Goal: Task Accomplishment & Management: Use online tool/utility

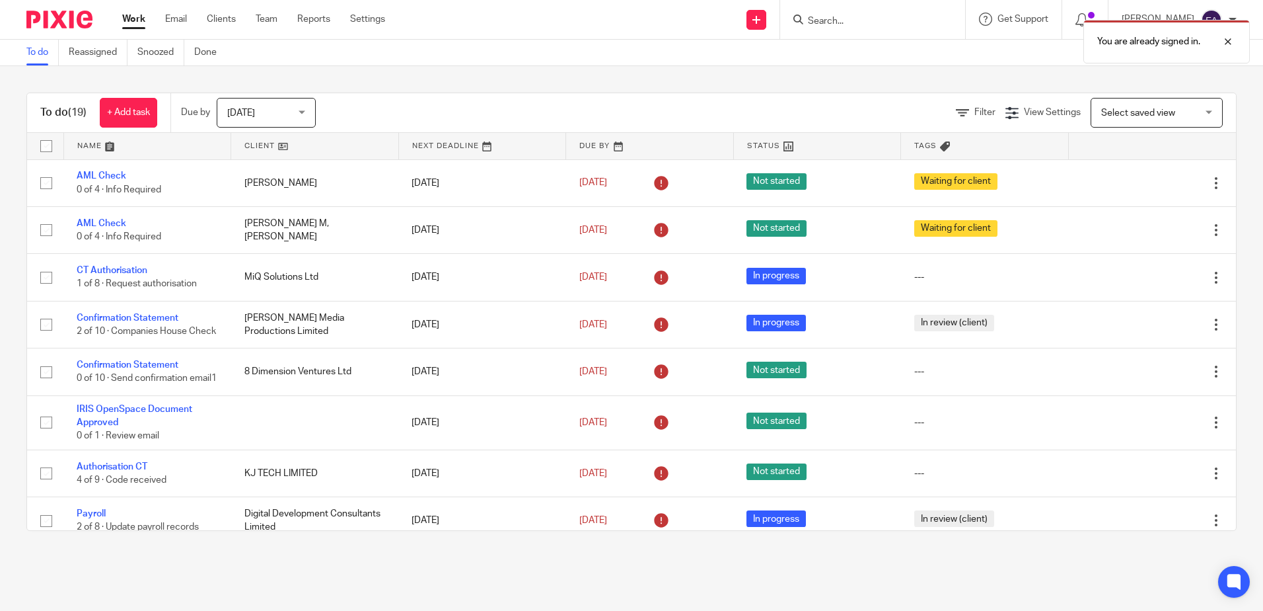
click at [875, 22] on div "You are already signed in." at bounding box center [941, 38] width 618 height 50
click at [852, 36] on div "You are already signed in." at bounding box center [941, 38] width 618 height 50
click at [1230, 41] on div at bounding box center [1219, 42] width 36 height 16
click at [901, 18] on input "Search" at bounding box center [866, 22] width 119 height 12
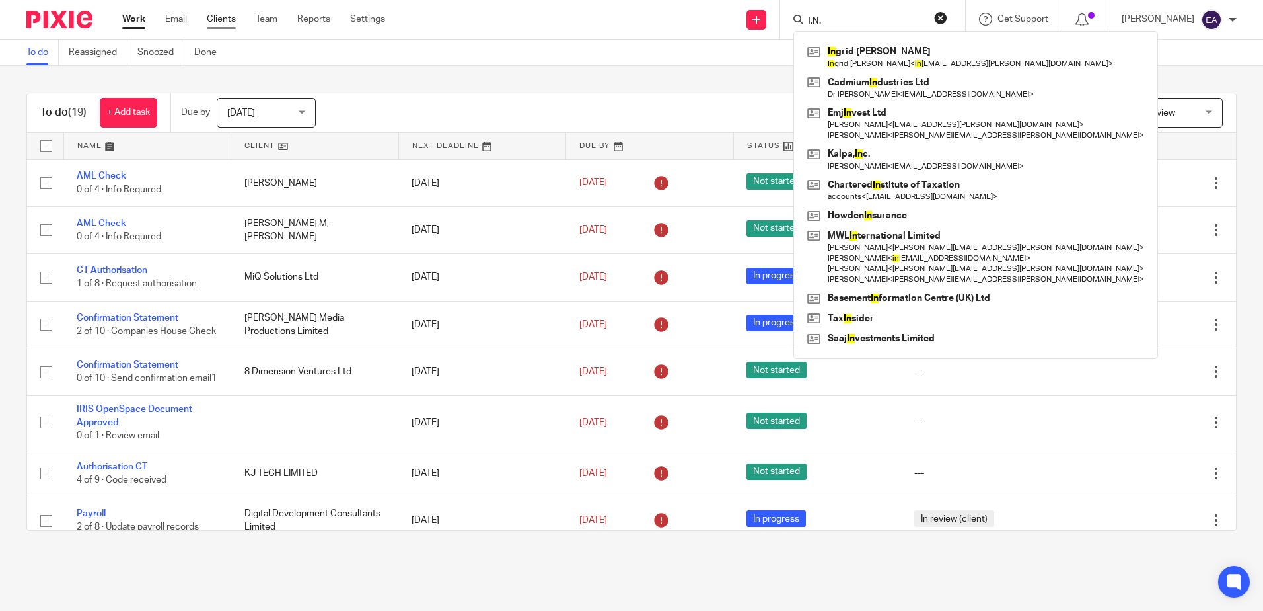
type input "I.N."
click at [224, 15] on link "Clients" at bounding box center [221, 19] width 29 height 13
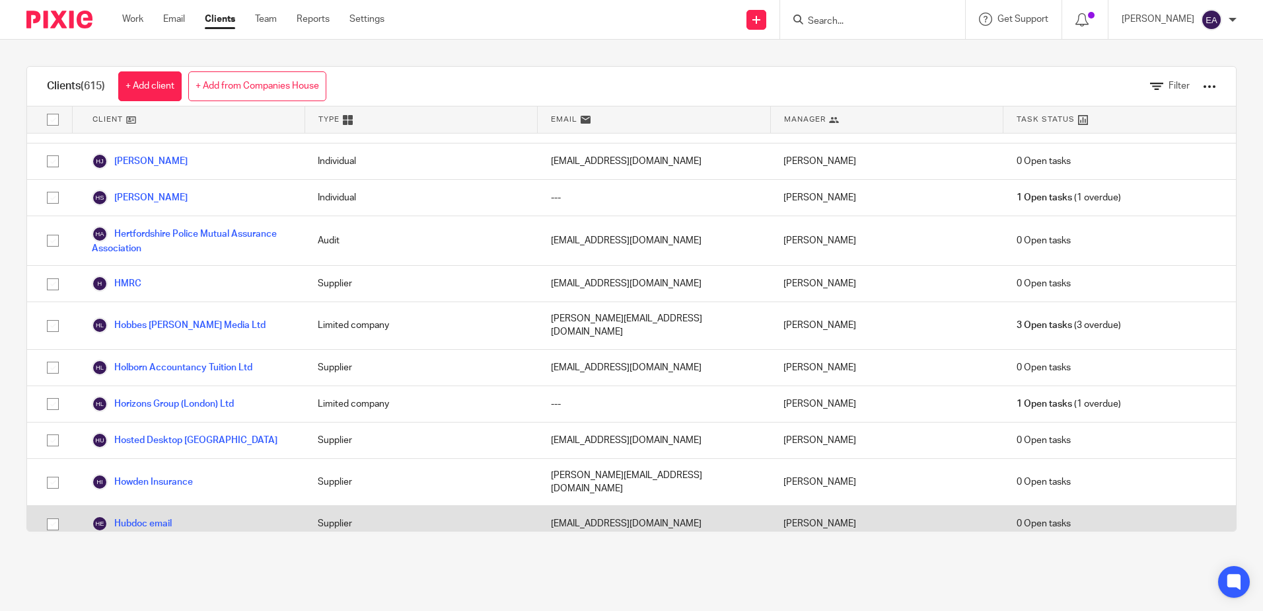
scroll to position [9912, 0]
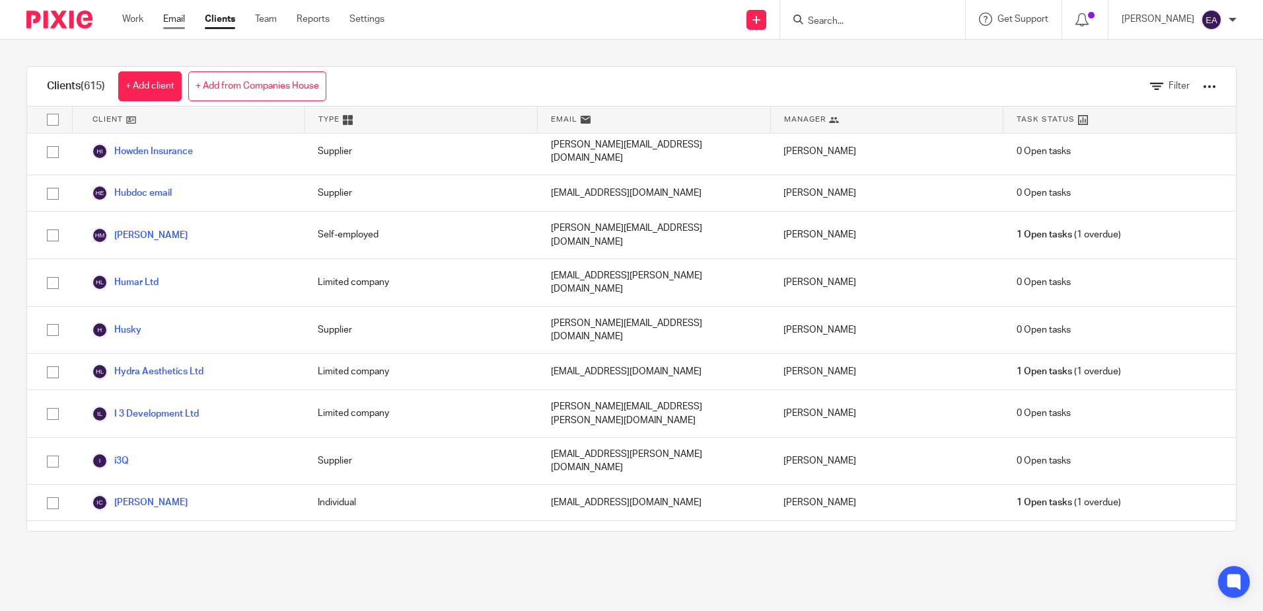
click at [167, 24] on link "Email" at bounding box center [174, 19] width 22 height 13
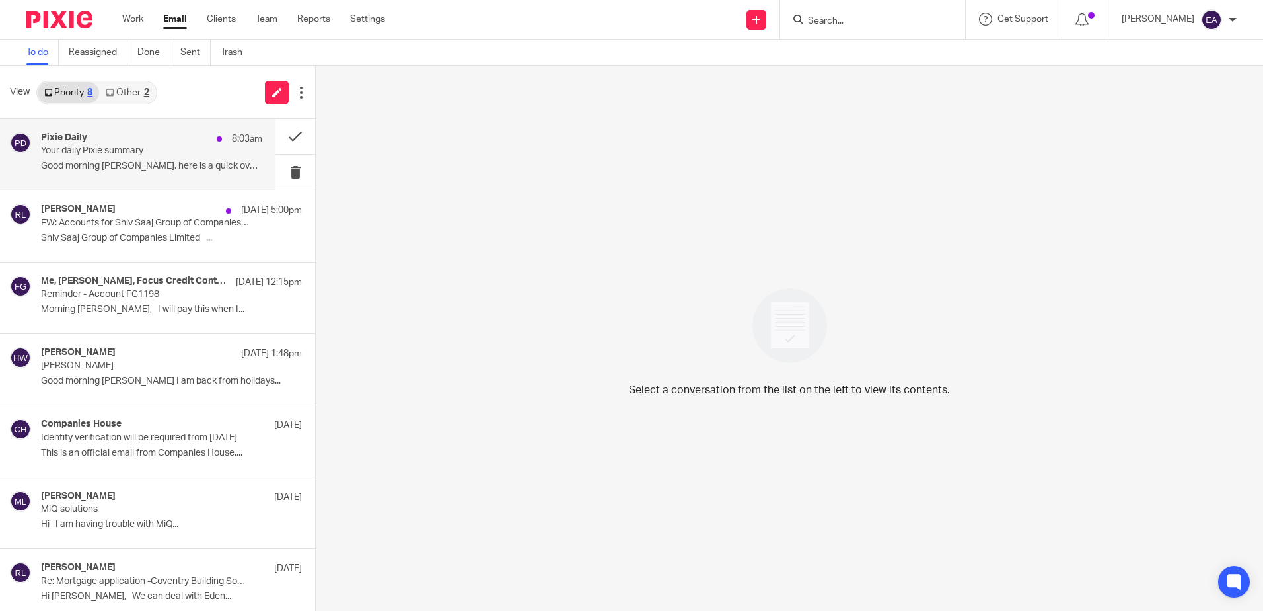
click at [164, 166] on p "Good morning Elaine, here is a quick overview..." at bounding box center [151, 166] width 221 height 11
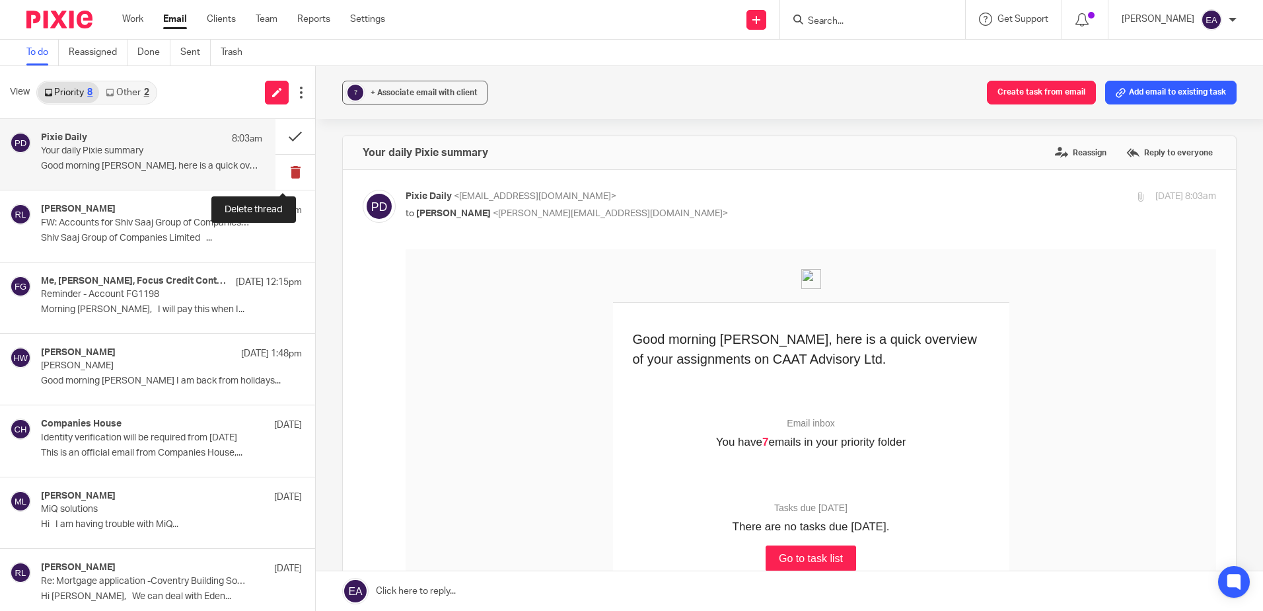
click at [283, 167] on button at bounding box center [296, 172] width 40 height 35
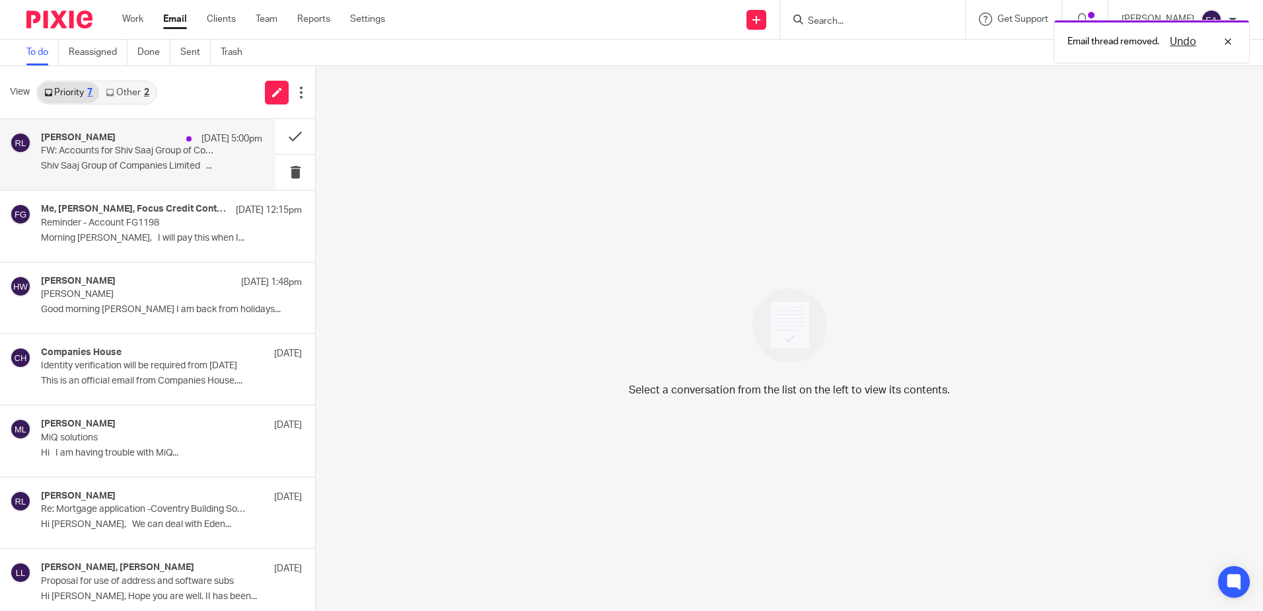
click at [109, 151] on p "FW: Accounts for Shiv Saaj Group of Companies Limited to 30 September 2024" at bounding box center [129, 150] width 177 height 11
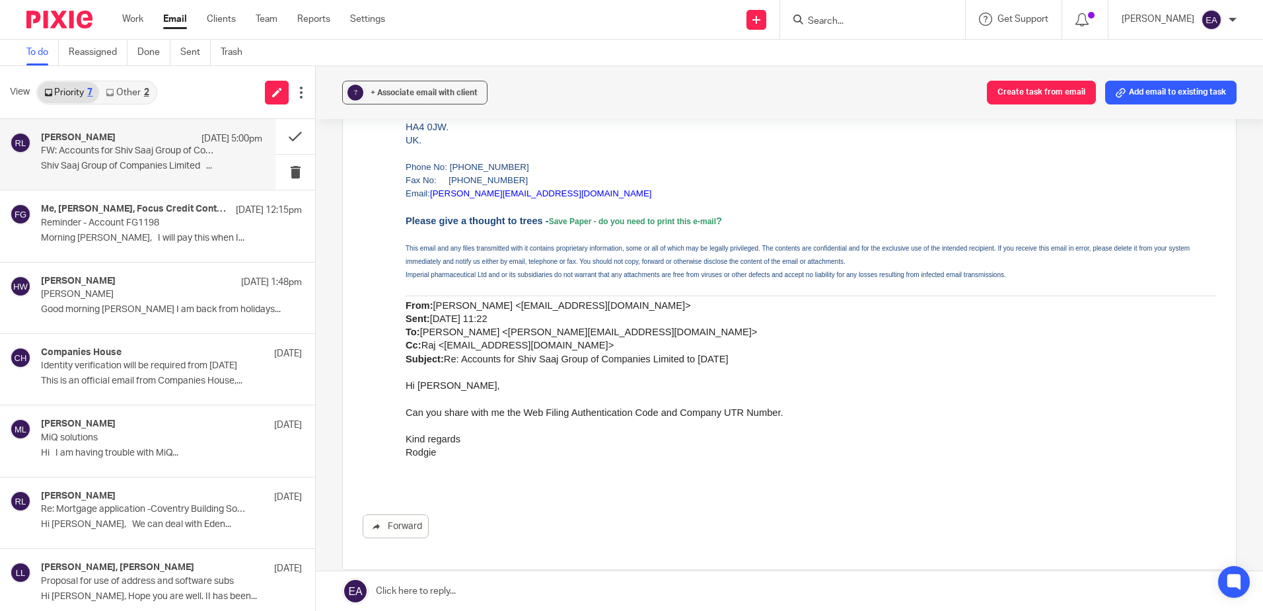
scroll to position [529, 0]
